Goal: Transaction & Acquisition: Download file/media

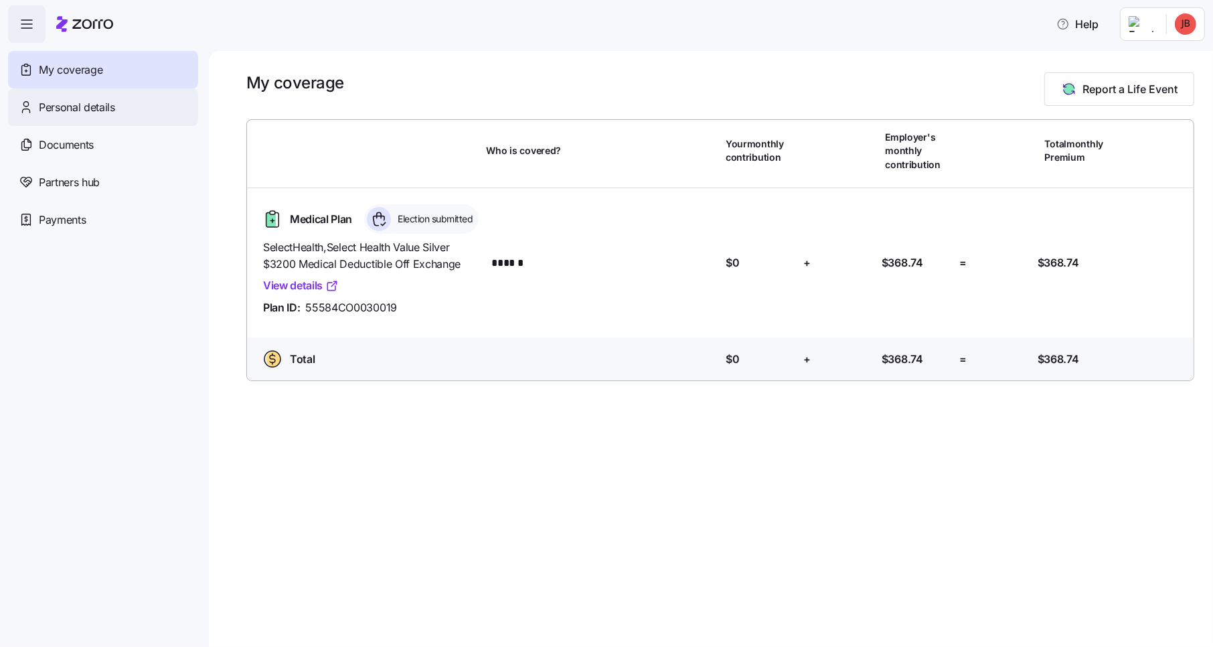
click at [100, 110] on span "Personal details" at bounding box center [77, 107] width 76 height 17
click at [86, 139] on span "Documents" at bounding box center [66, 145] width 55 height 17
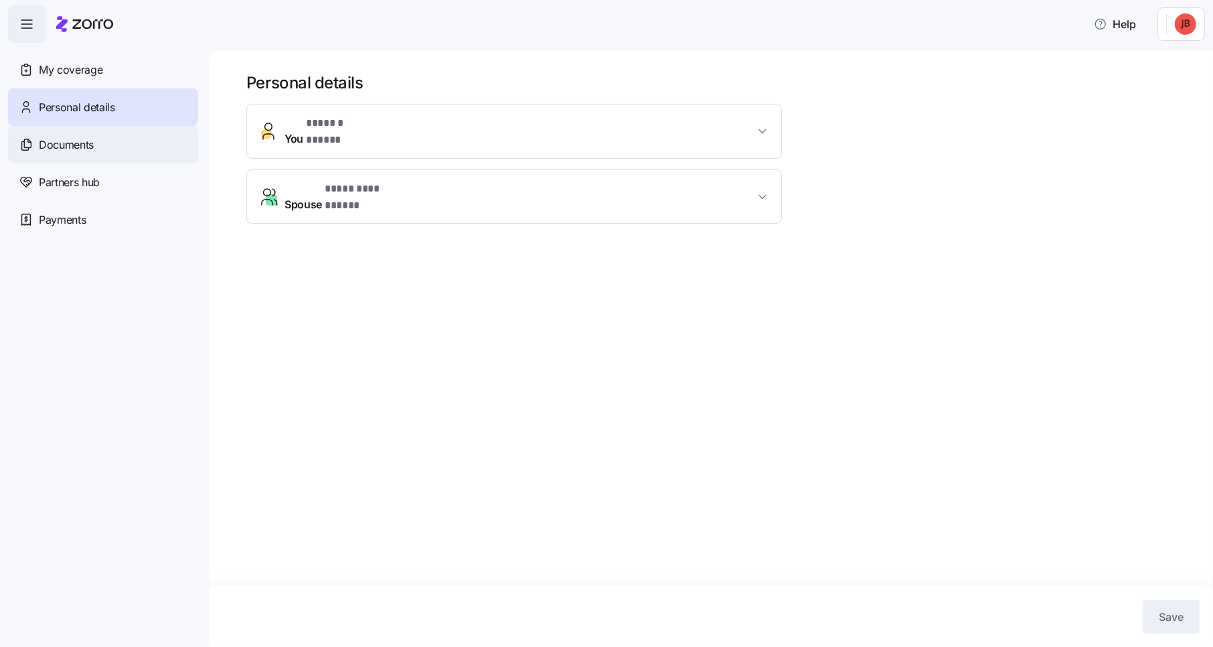
click at [89, 147] on span "Documents" at bounding box center [66, 145] width 55 height 17
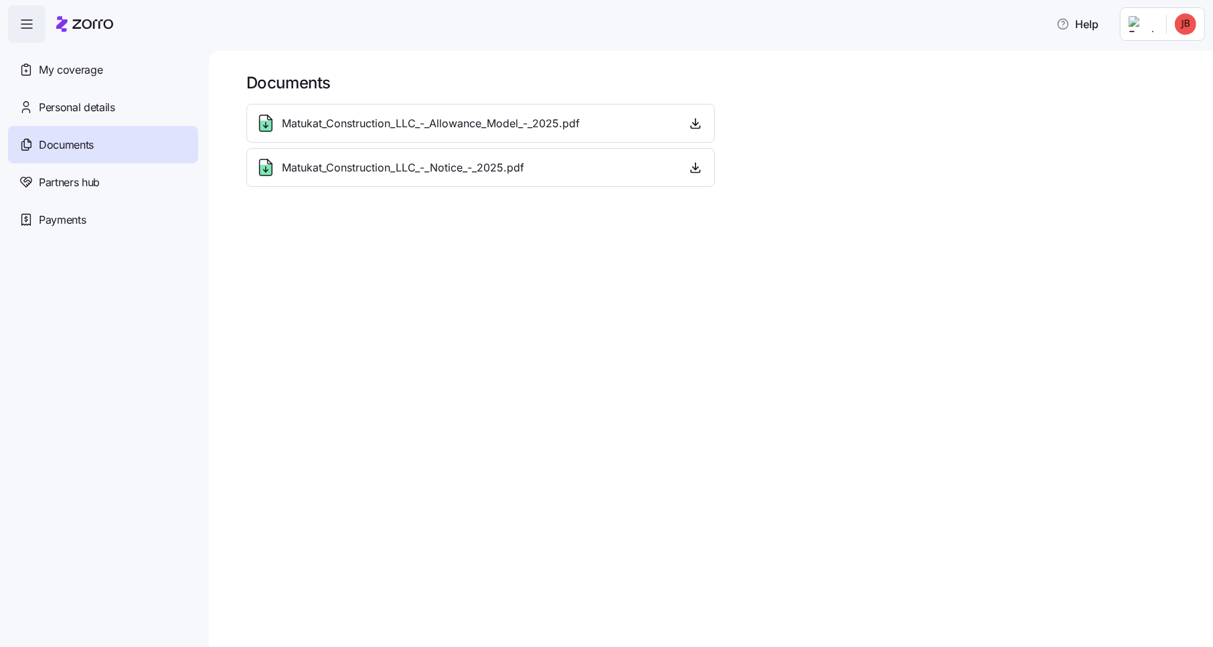
click at [429, 175] on span "Matukat_Construction_LLC_-_Notice_-_2025.pdf" at bounding box center [403, 167] width 242 height 17
click at [408, 165] on span "Matukat_Construction_LLC_-_Notice_-_2025.pdf" at bounding box center [403, 167] width 242 height 17
click at [499, 198] on div "Documents Matukat_Construction_LLC_-_Allowance_Model_-_2025.pdf Matukat_Constru…" at bounding box center [711, 349] width 1004 height 596
click at [725, 241] on div "Documents Matukat_Construction_LLC_-_Allowance_Model_-_2025.pdf Matukat_Constru…" at bounding box center [711, 349] width 1004 height 596
